Goal: Information Seeking & Learning: Learn about a topic

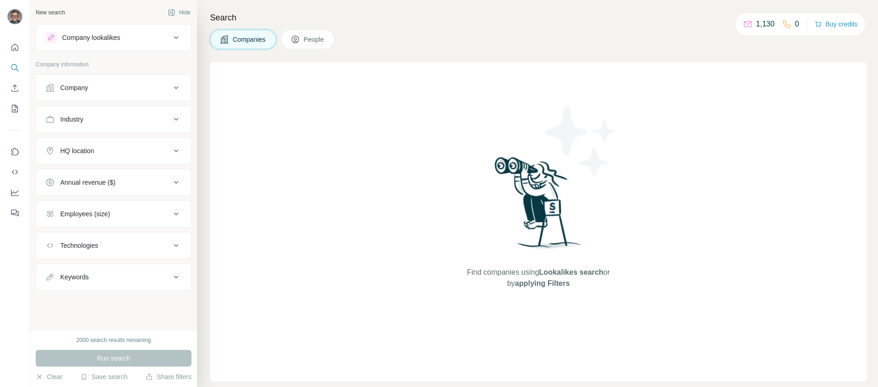
click at [152, 93] on button "Company" at bounding box center [113, 88] width 155 height 22
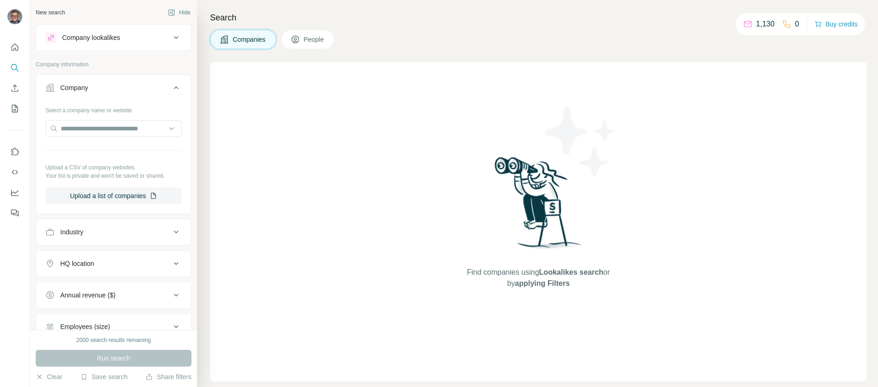
click at [152, 93] on button "Company" at bounding box center [113, 90] width 155 height 26
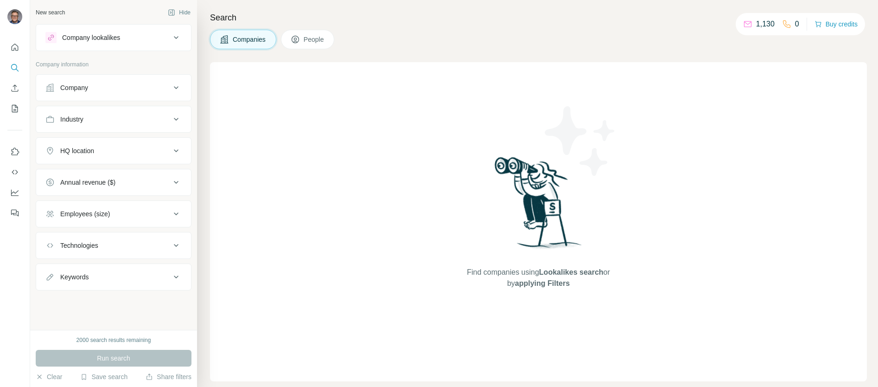
click at [164, 36] on div "Company lookalikes" at bounding box center [107, 37] width 125 height 11
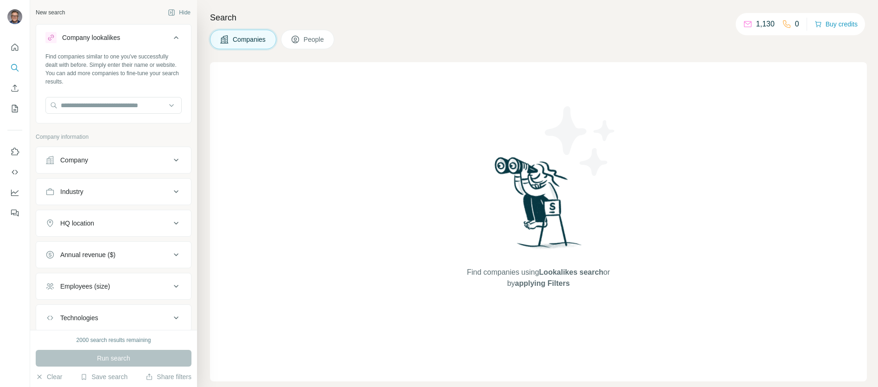
click at [164, 36] on div "Company lookalikes" at bounding box center [107, 37] width 125 height 11
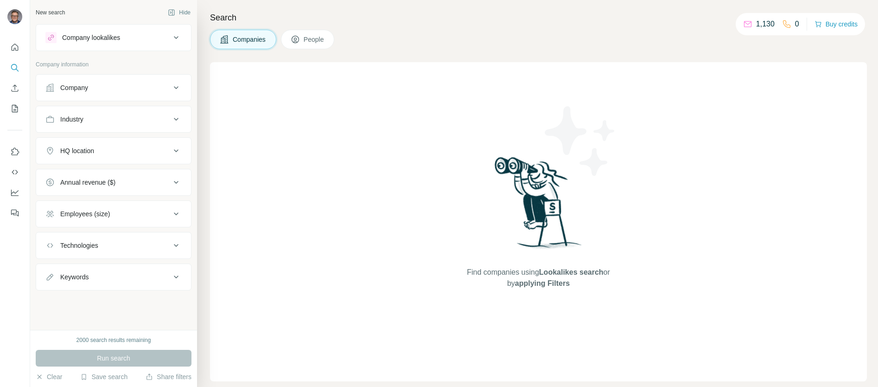
click at [118, 153] on div "HQ location" at bounding box center [107, 150] width 125 height 9
click at [110, 170] on input "text" at bounding box center [113, 174] width 136 height 17
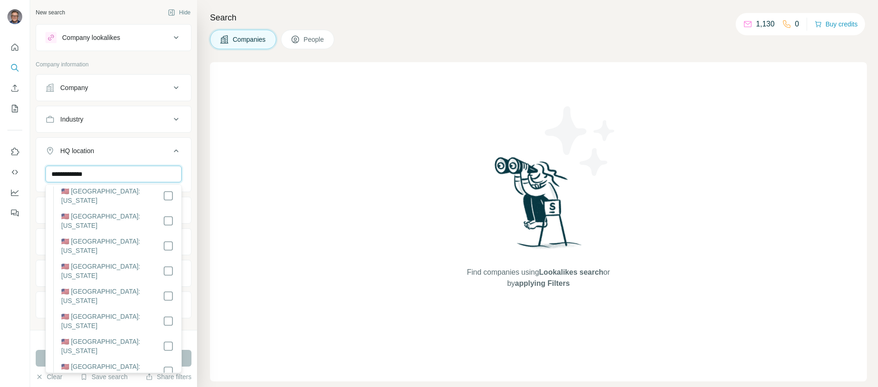
scroll to position [45, 0]
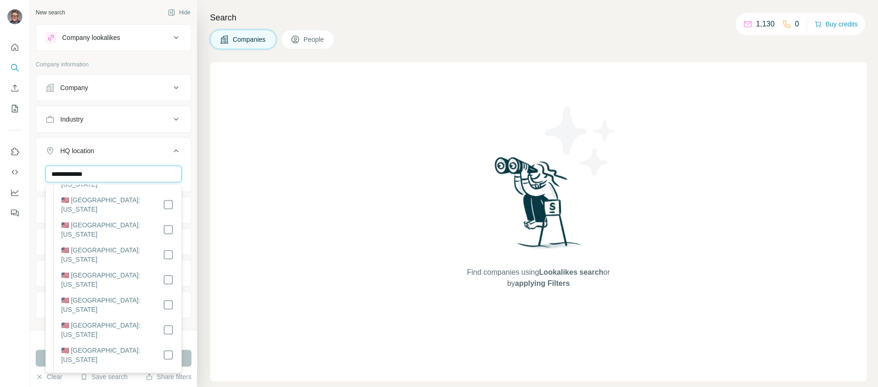
type input "**********"
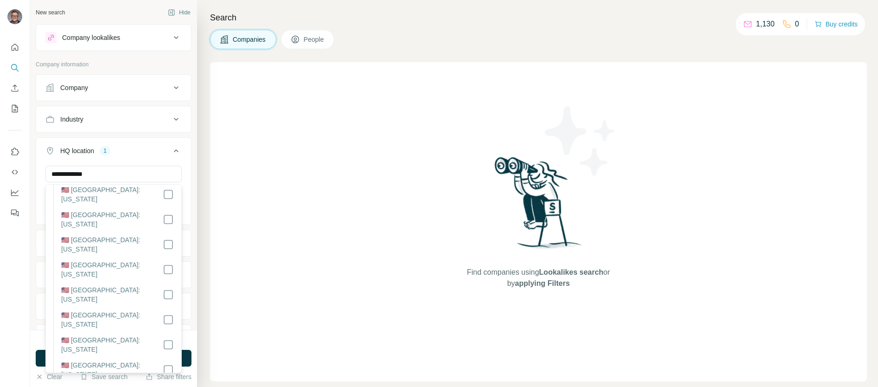
scroll to position [408, 0]
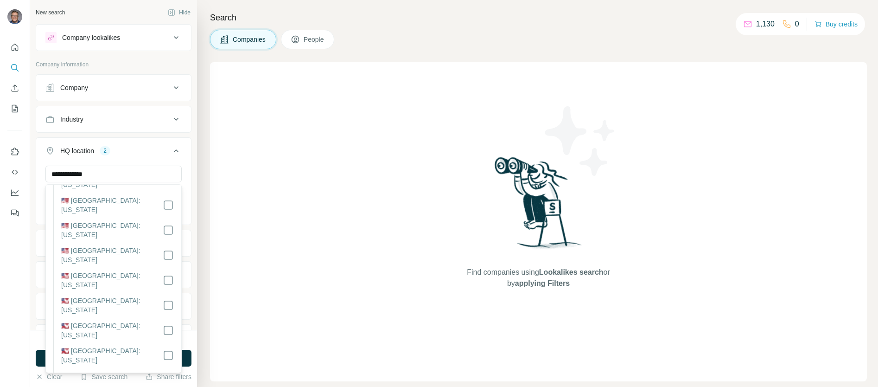
scroll to position [219, 0]
click at [137, 157] on button "HQ location 2" at bounding box center [113, 153] width 155 height 26
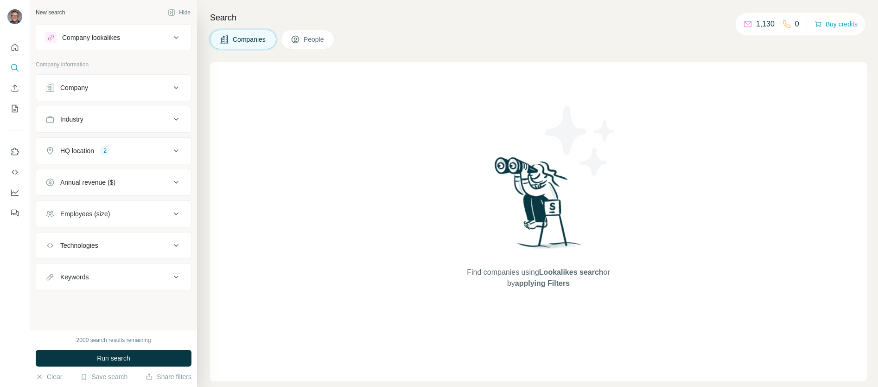
click at [175, 181] on icon at bounding box center [176, 182] width 5 height 3
click at [51, 219] on icon at bounding box center [50, 219] width 11 height 11
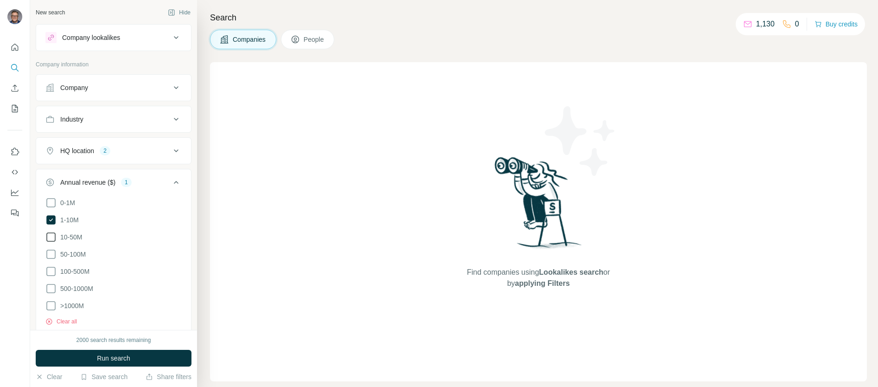
click at [52, 236] on icon at bounding box center [50, 236] width 11 height 11
click at [147, 180] on div "Annual revenue ($) 2" at bounding box center [107, 182] width 125 height 9
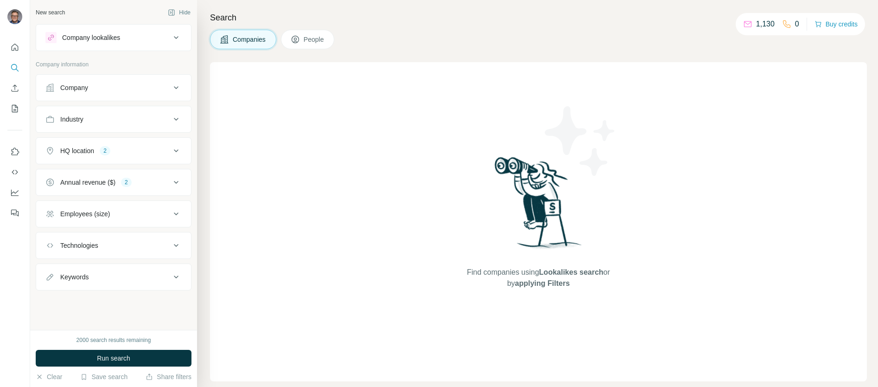
click at [155, 215] on div "Employees (size)" at bounding box center [107, 213] width 125 height 9
click at [52, 252] on icon at bounding box center [50, 251] width 11 height 11
click at [51, 268] on icon at bounding box center [50, 268] width 11 height 11
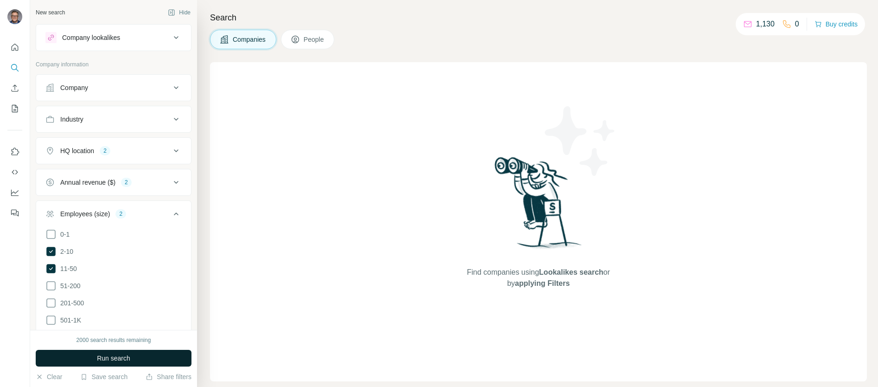
click at [123, 358] on span "Run search" at bounding box center [113, 357] width 33 height 9
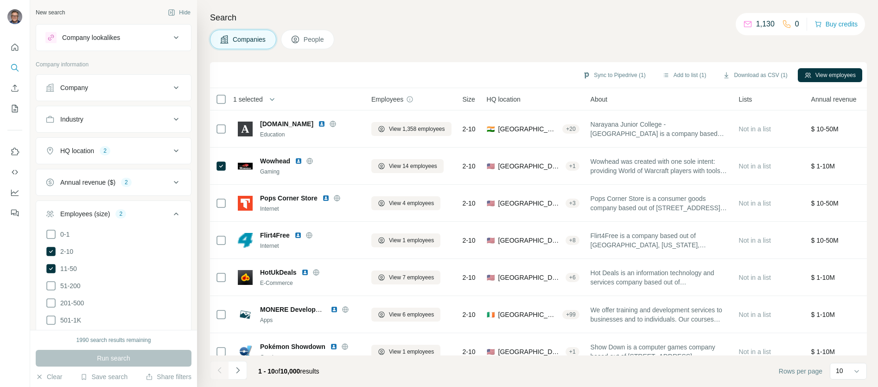
click at [149, 112] on button "Industry" at bounding box center [113, 119] width 155 height 22
click at [149, 112] on button "Industry" at bounding box center [113, 121] width 155 height 26
